Goal: Information Seeking & Learning: Learn about a topic

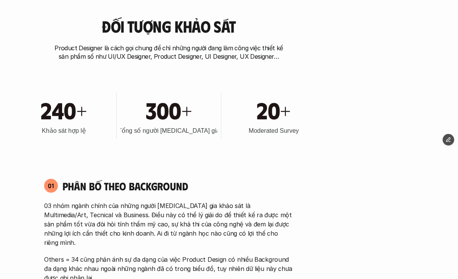
scroll to position [292, 0]
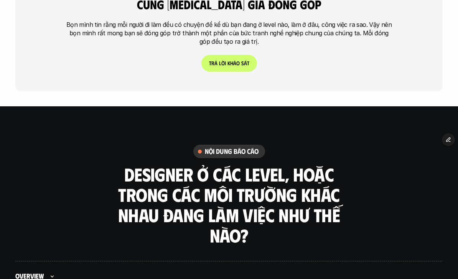
scroll to position [1979, 0]
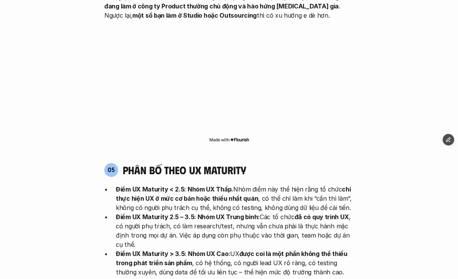
scroll to position [1472, 0]
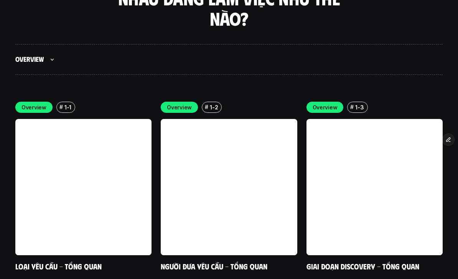
scroll to position [2105, 0]
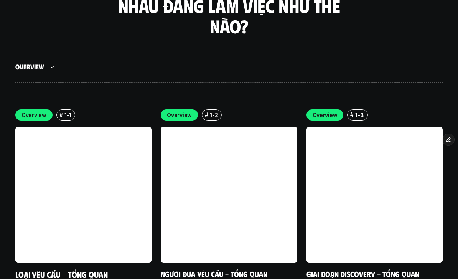
click at [138, 208] on link at bounding box center [83, 194] width 136 height 136
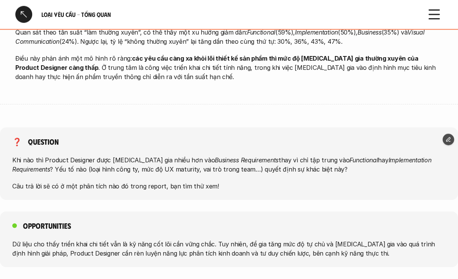
scroll to position [634, 0]
click at [368, 199] on div at bounding box center [229, 139] width 458 height 279
click at [23, 13] on div at bounding box center [23, 14] width 17 height 17
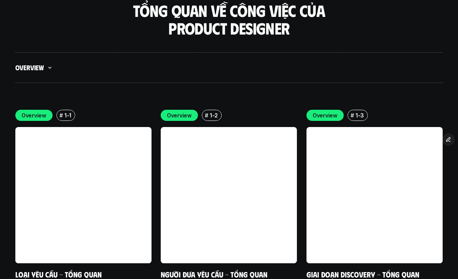
scroll to position [2096, 0]
click at [405, 224] on link at bounding box center [374, 195] width 136 height 136
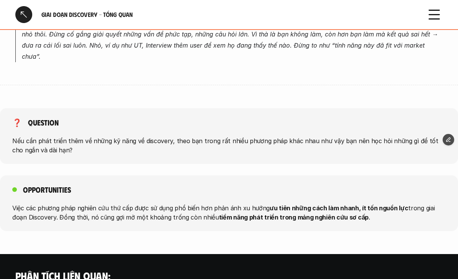
scroll to position [753, 0]
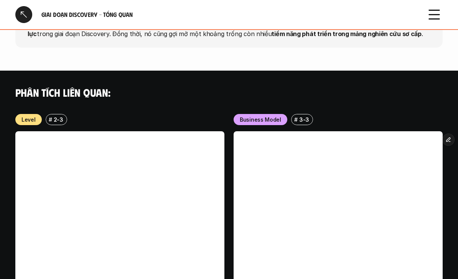
scroll to position [922, 0]
